Goal: Task Accomplishment & Management: Complete application form

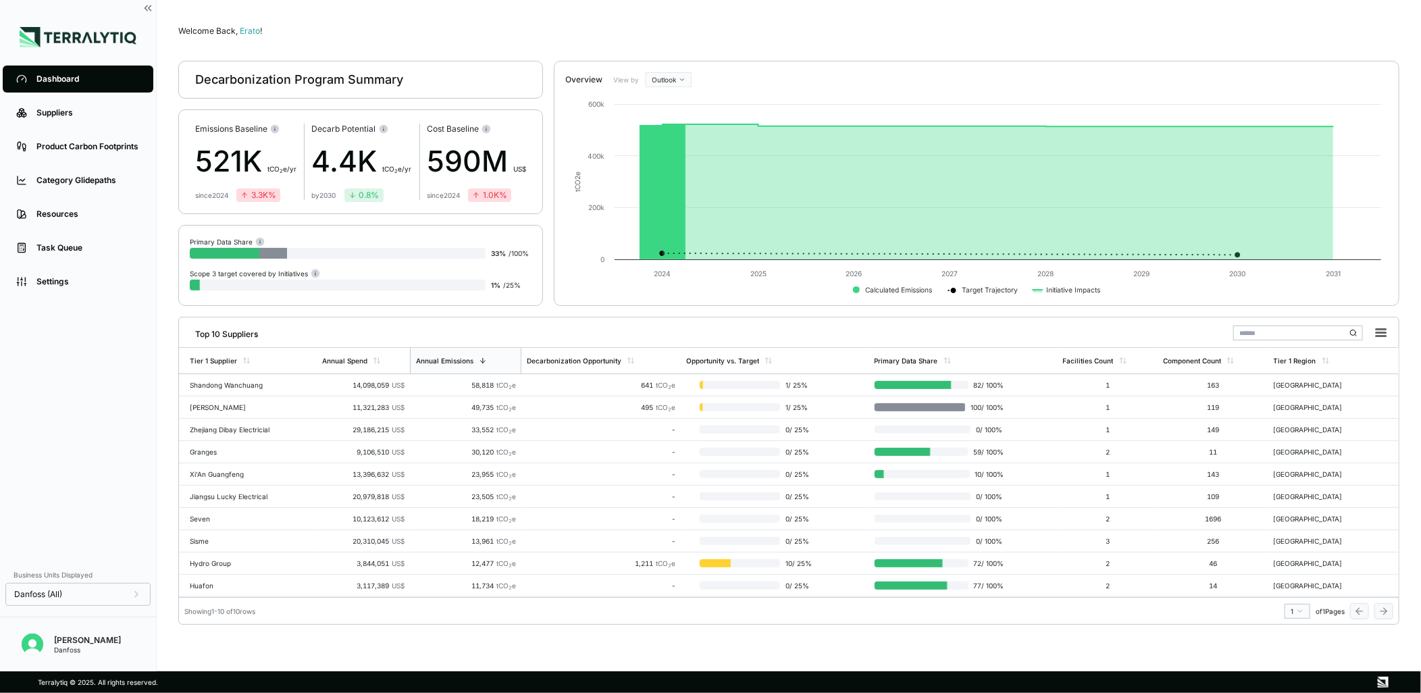
click at [497, 660] on main "Welcome Back, Erato ! Decarbonization Program Summary Emissions Baseline 521K t…" at bounding box center [789, 336] width 1265 height 672
click at [101, 118] on link "Suppliers" at bounding box center [78, 112] width 151 height 27
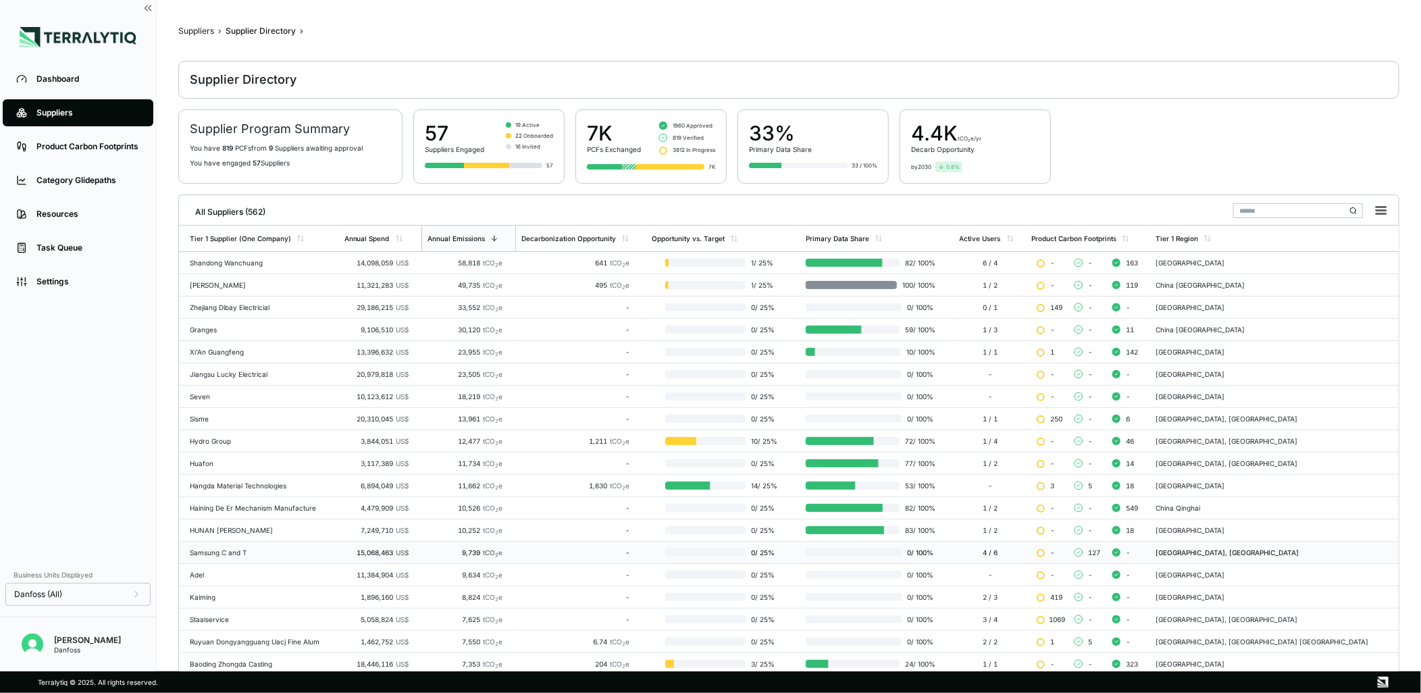
click at [299, 553] on div "Samsung C and T" at bounding box center [262, 553] width 144 height 8
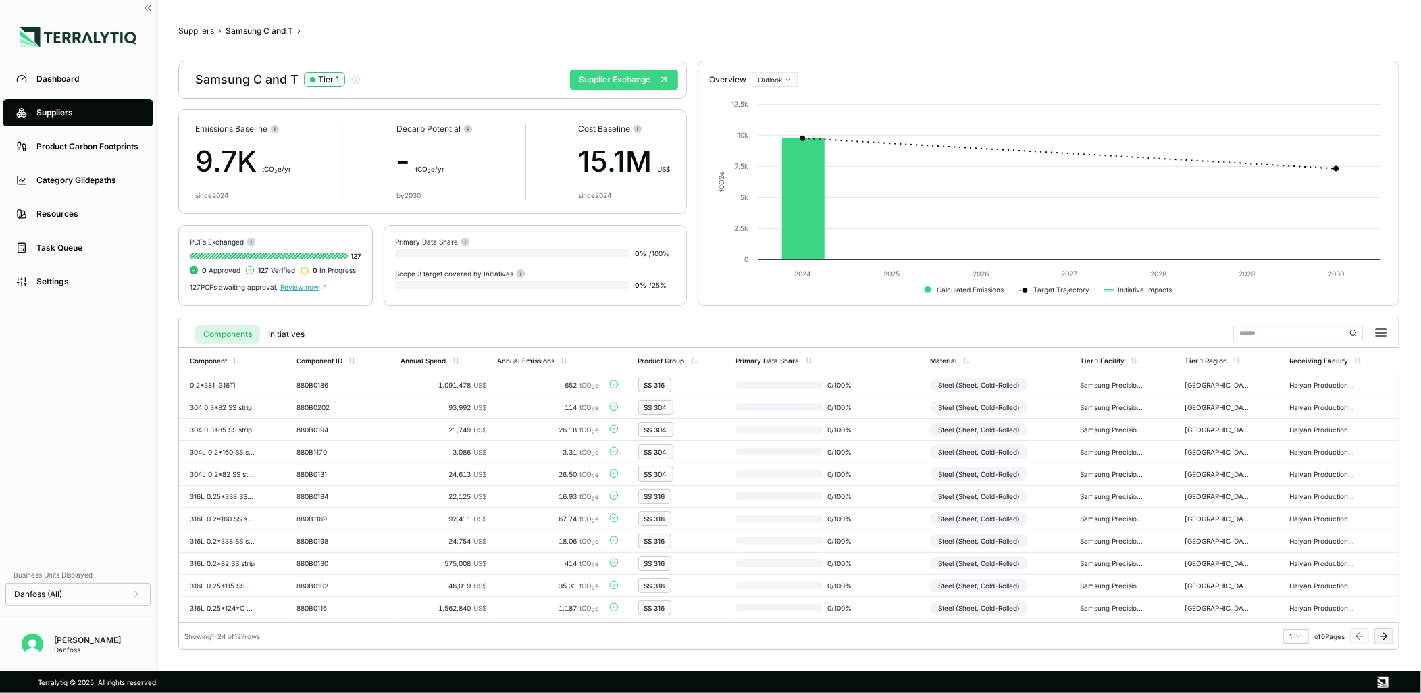
click at [645, 72] on button "Supplier Exchange" at bounding box center [624, 80] width 108 height 20
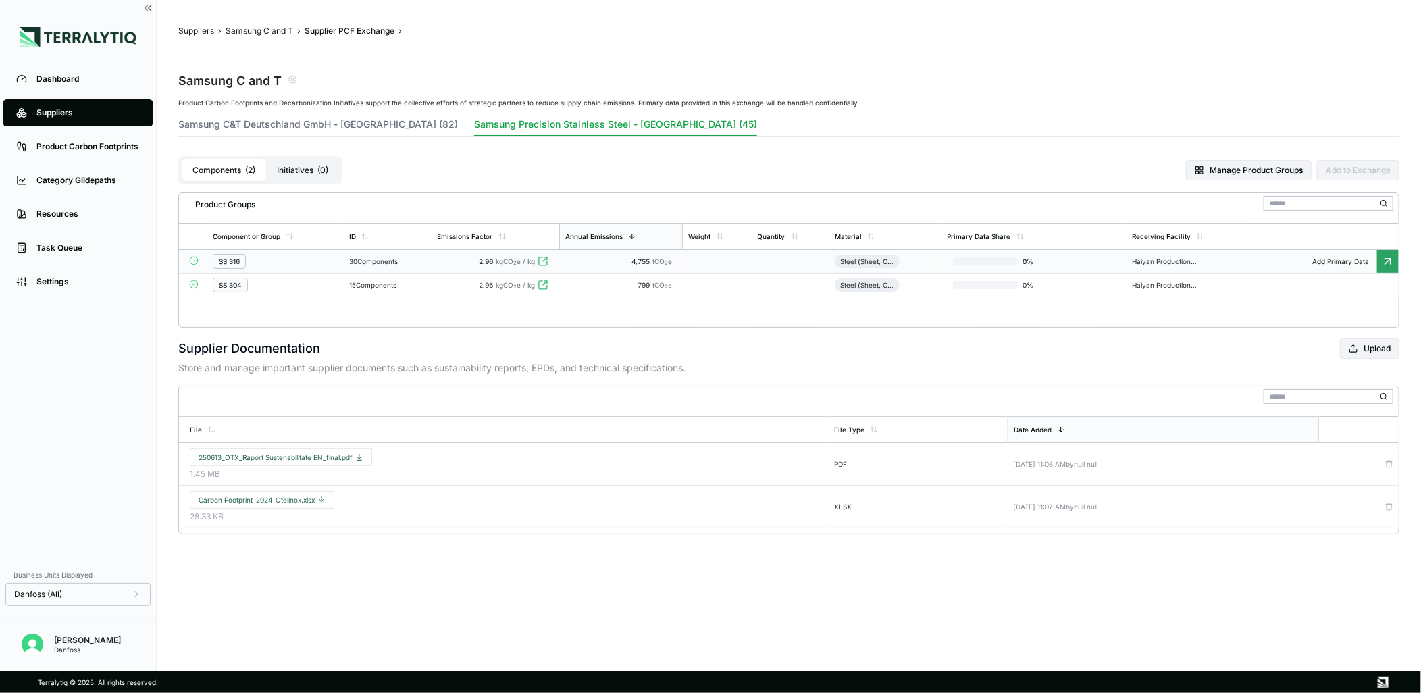
click at [493, 267] on td "2.96 kgCO 2 e / kg" at bounding box center [496, 262] width 128 height 24
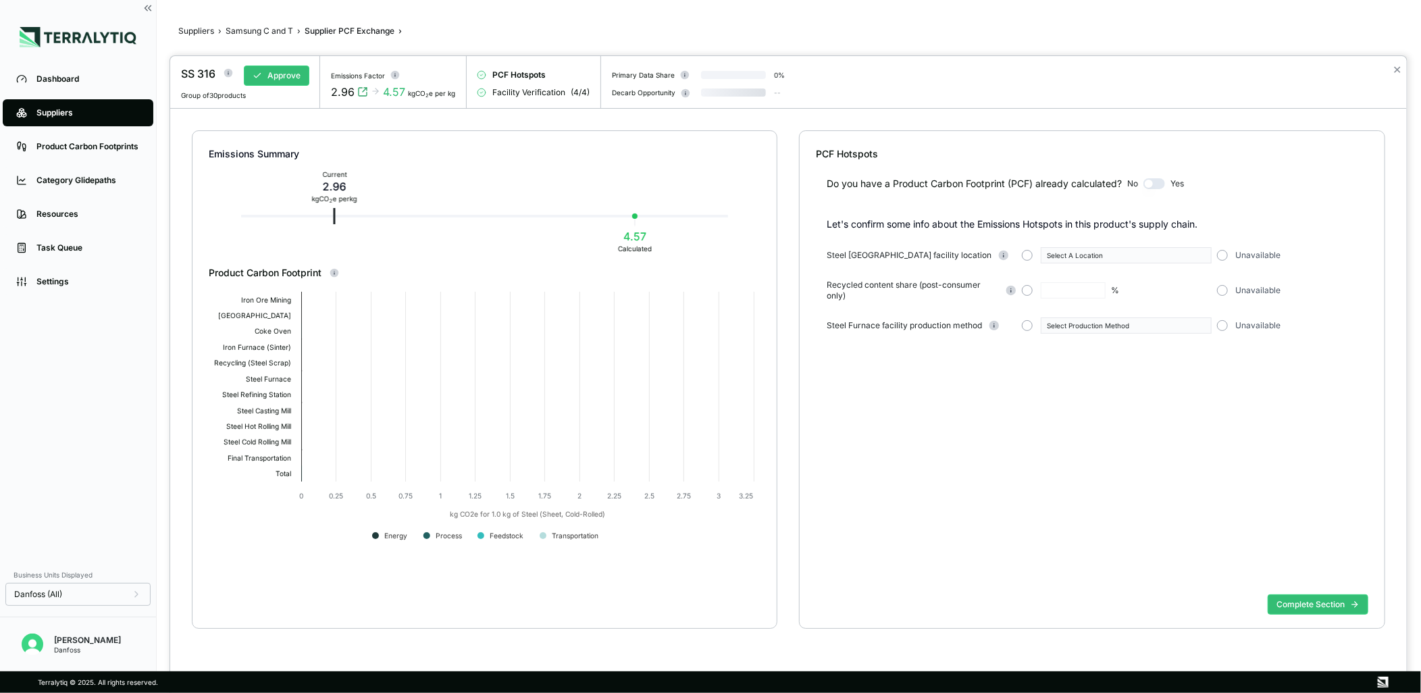
type input "**"
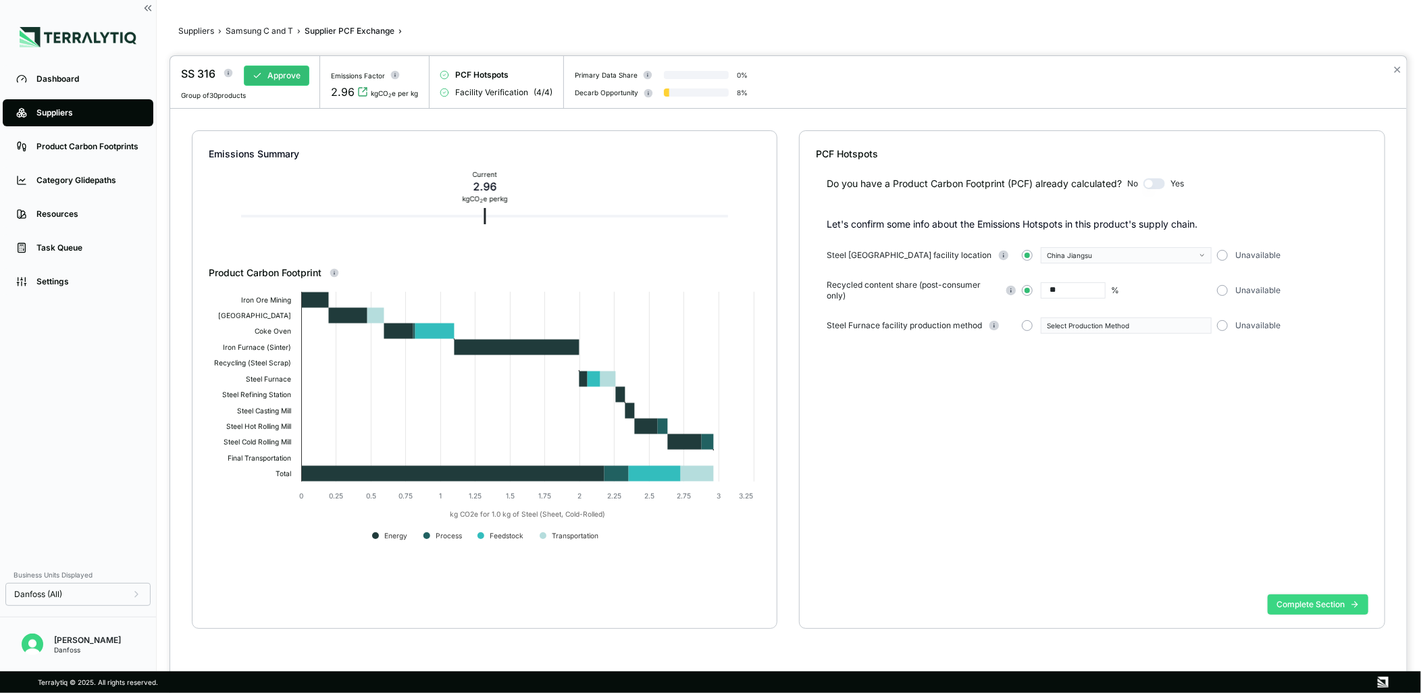
click at [1289, 597] on button "Complete Section" at bounding box center [1318, 605] width 101 height 20
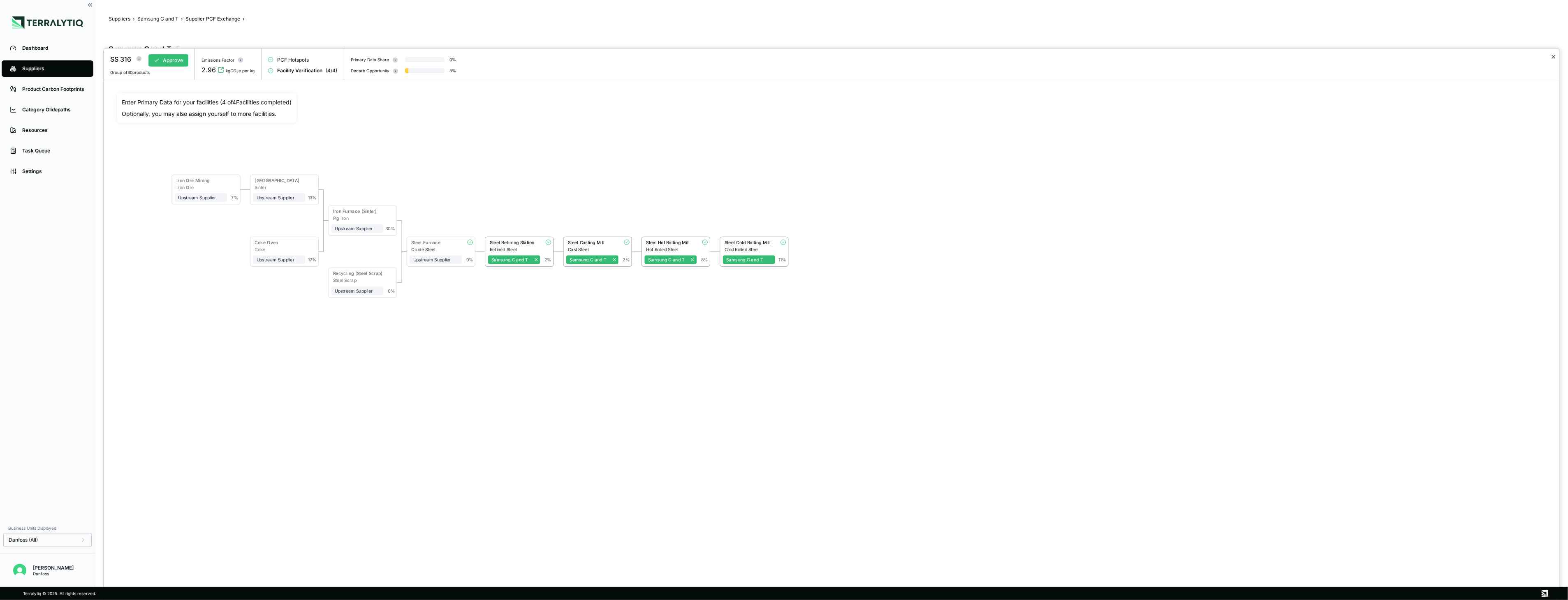
click at [865, 60] on button "✕" at bounding box center [1553, 57] width 5 height 10
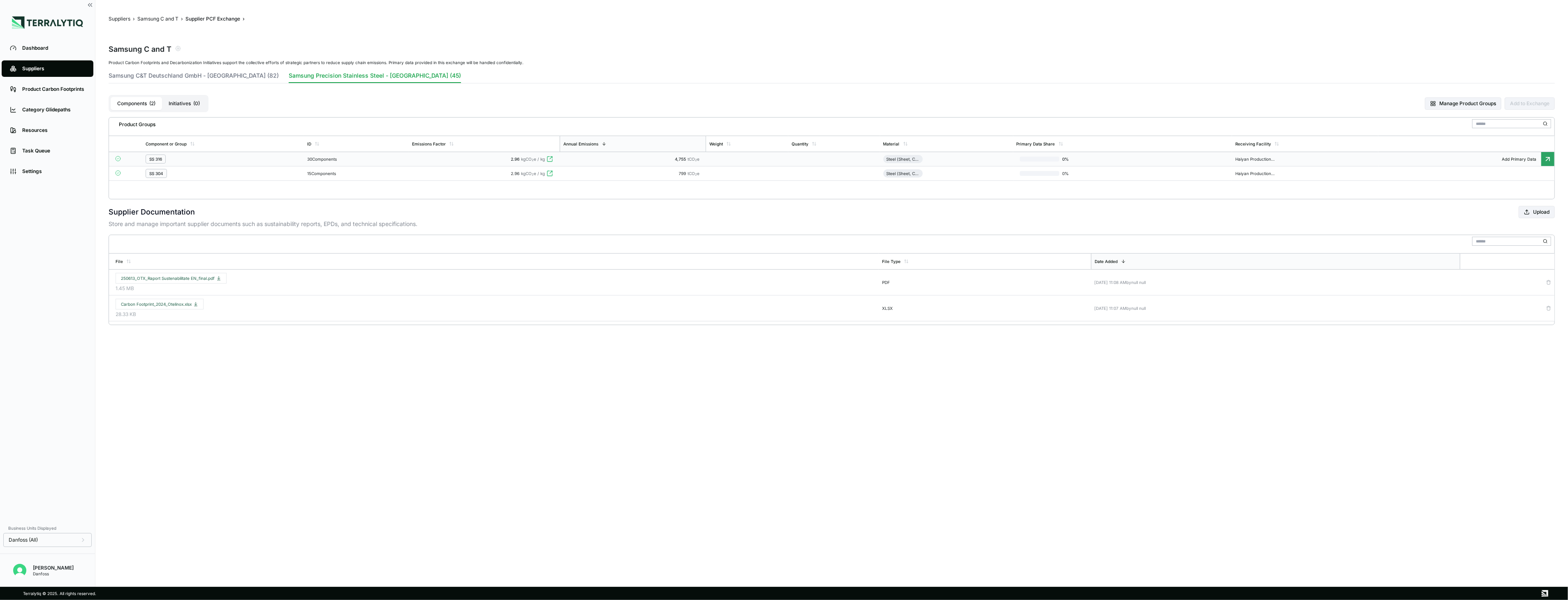
click at [253, 156] on div "SS 316" at bounding box center [223, 159] width 155 height 9
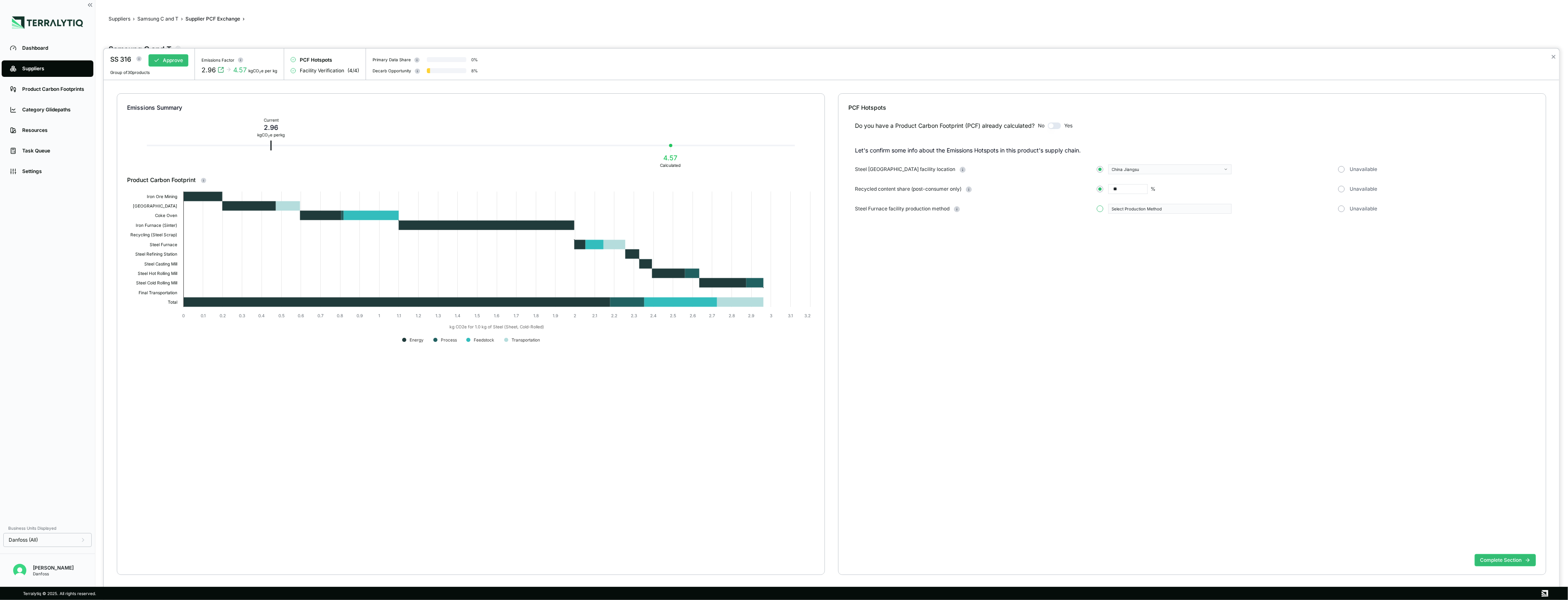
click at [865, 209] on button "button" at bounding box center [1100, 209] width 7 height 7
click at [865, 210] on div "Select Production Method" at bounding box center [1167, 209] width 110 height 5
click at [865, 218] on div "Conventional" at bounding box center [1169, 218] width 116 height 5
click at [865, 421] on button "Complete Section" at bounding box center [1505, 560] width 61 height 12
